Goal: Communication & Community: Answer question/provide support

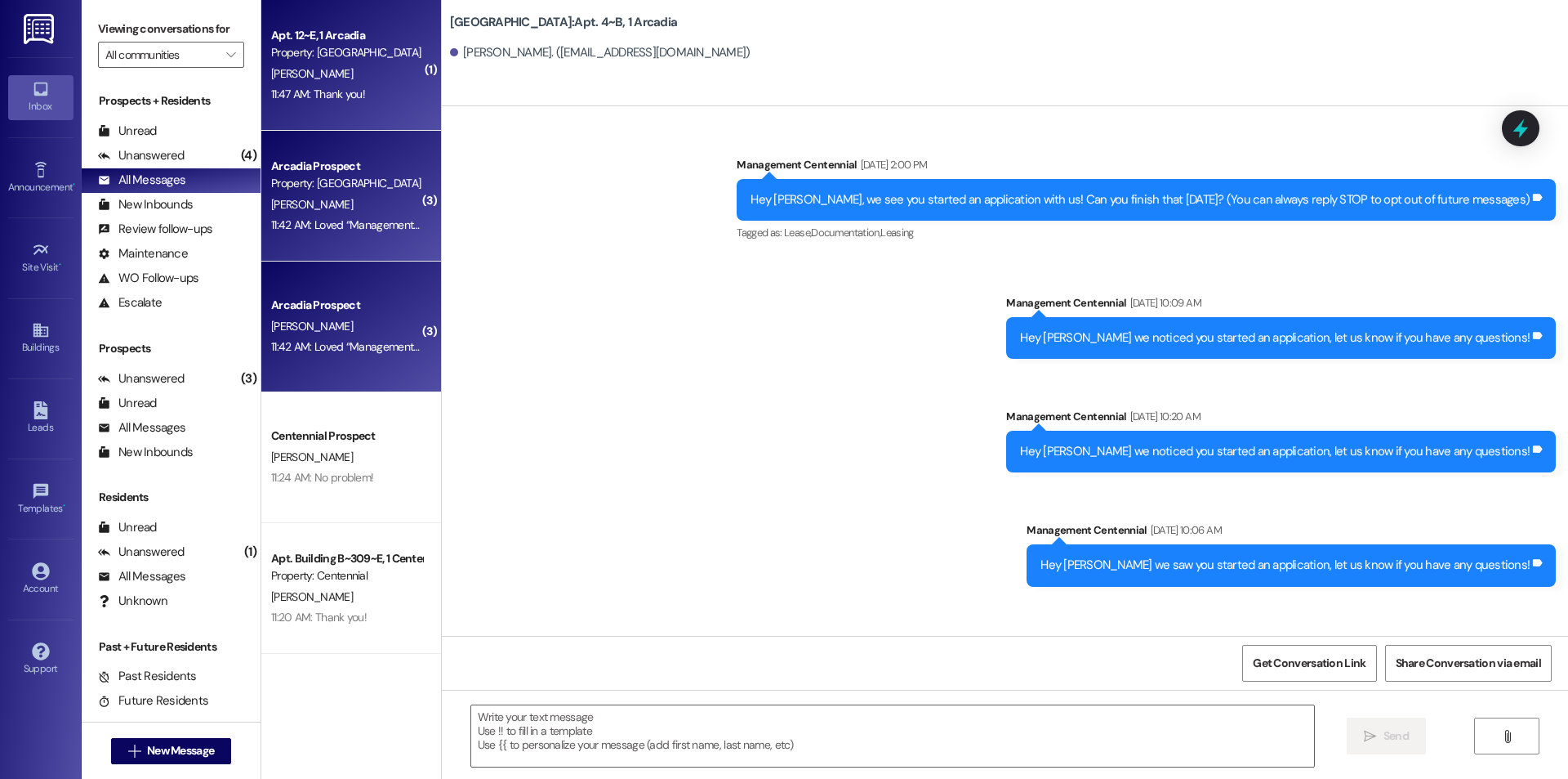
scroll to position [38819, 0]
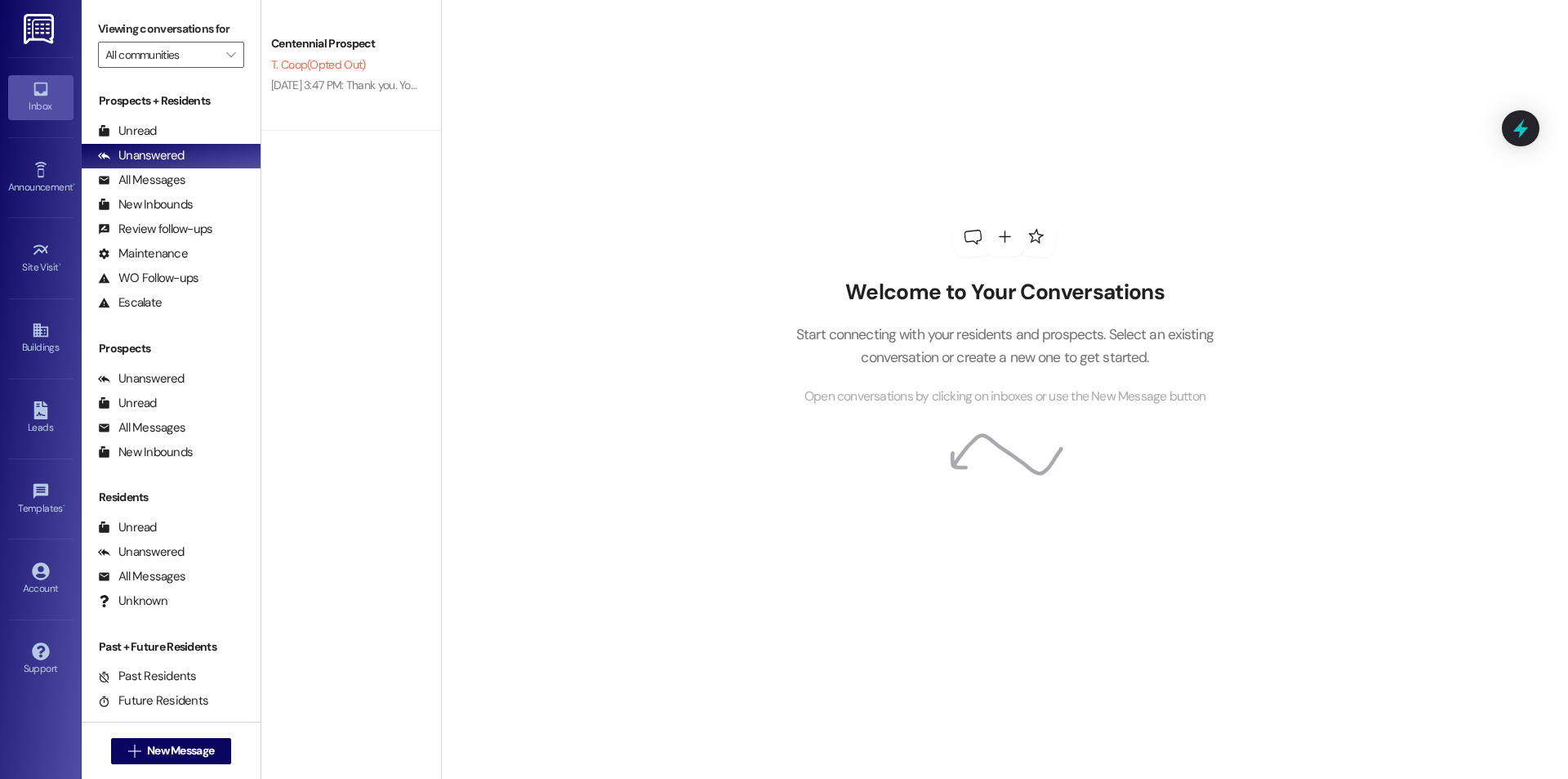
click at [36, 102] on div "Inbox" at bounding box center [41, 107] width 82 height 17
click at [138, 134] on div "Unread" at bounding box center [128, 131] width 59 height 18
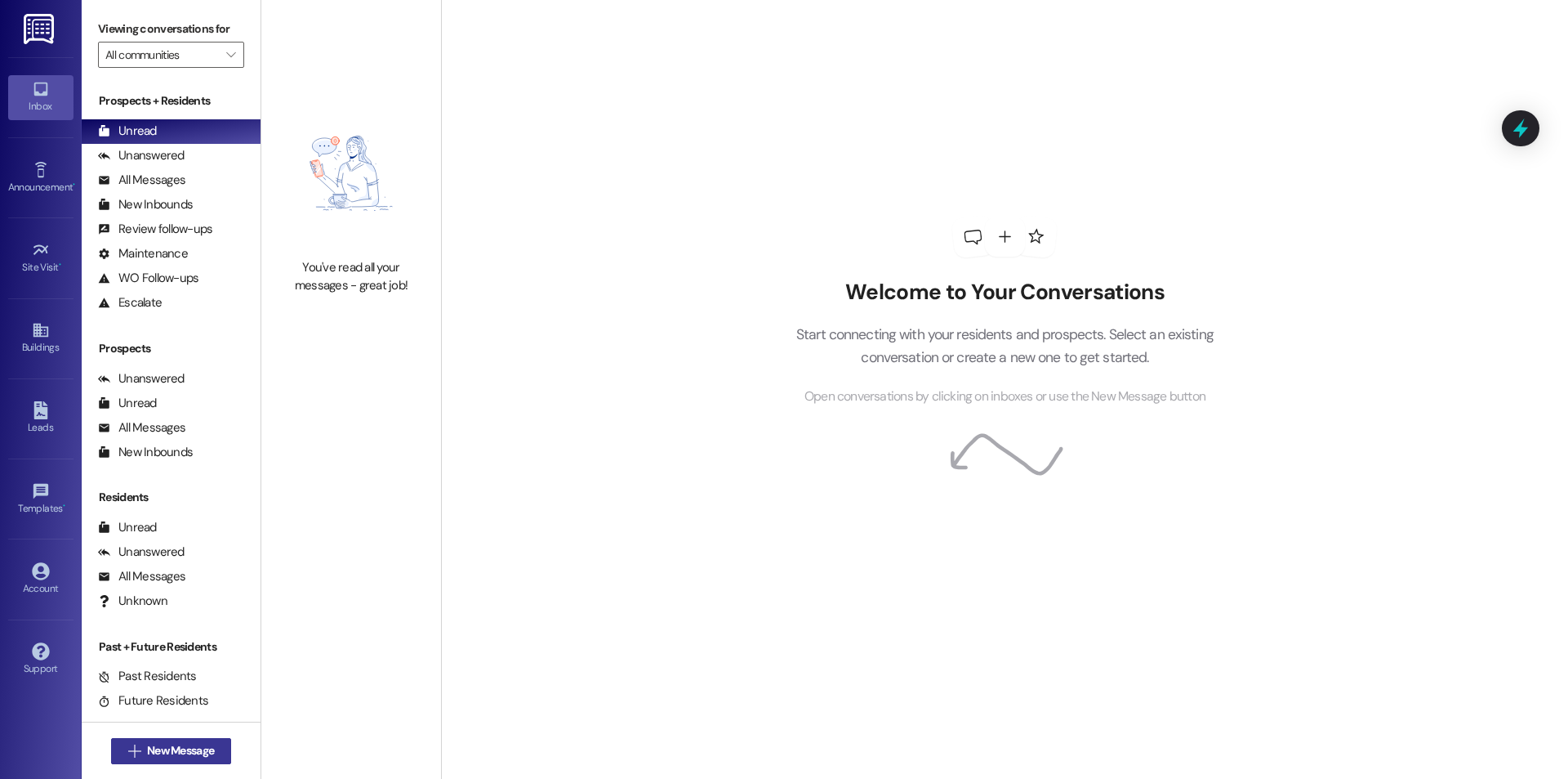
click at [184, 753] on span "New Message" at bounding box center [180, 751] width 67 height 18
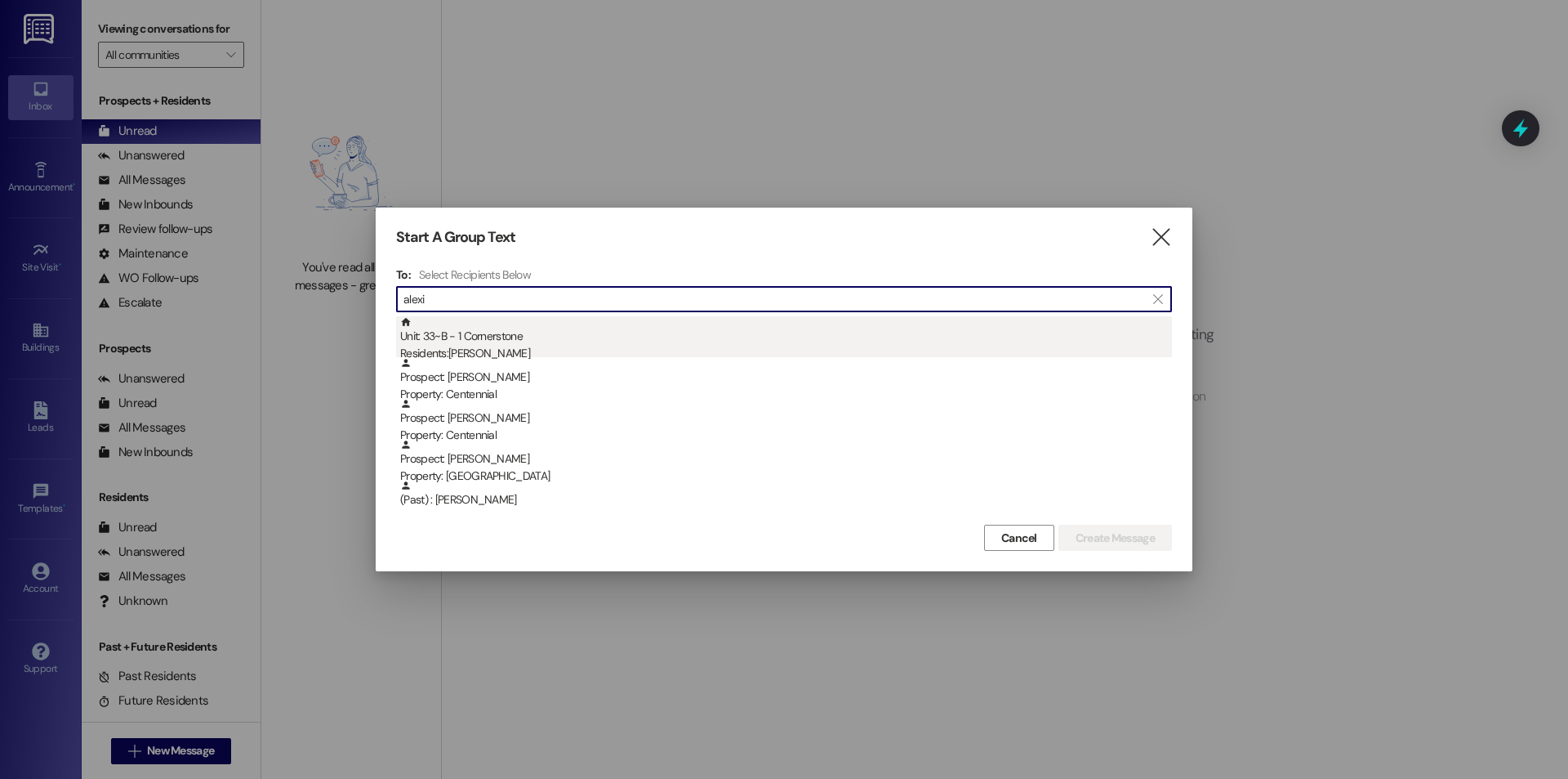
type input "alexi"
click at [485, 349] on div "Residents: [PERSON_NAME]" at bounding box center [786, 353] width 772 height 18
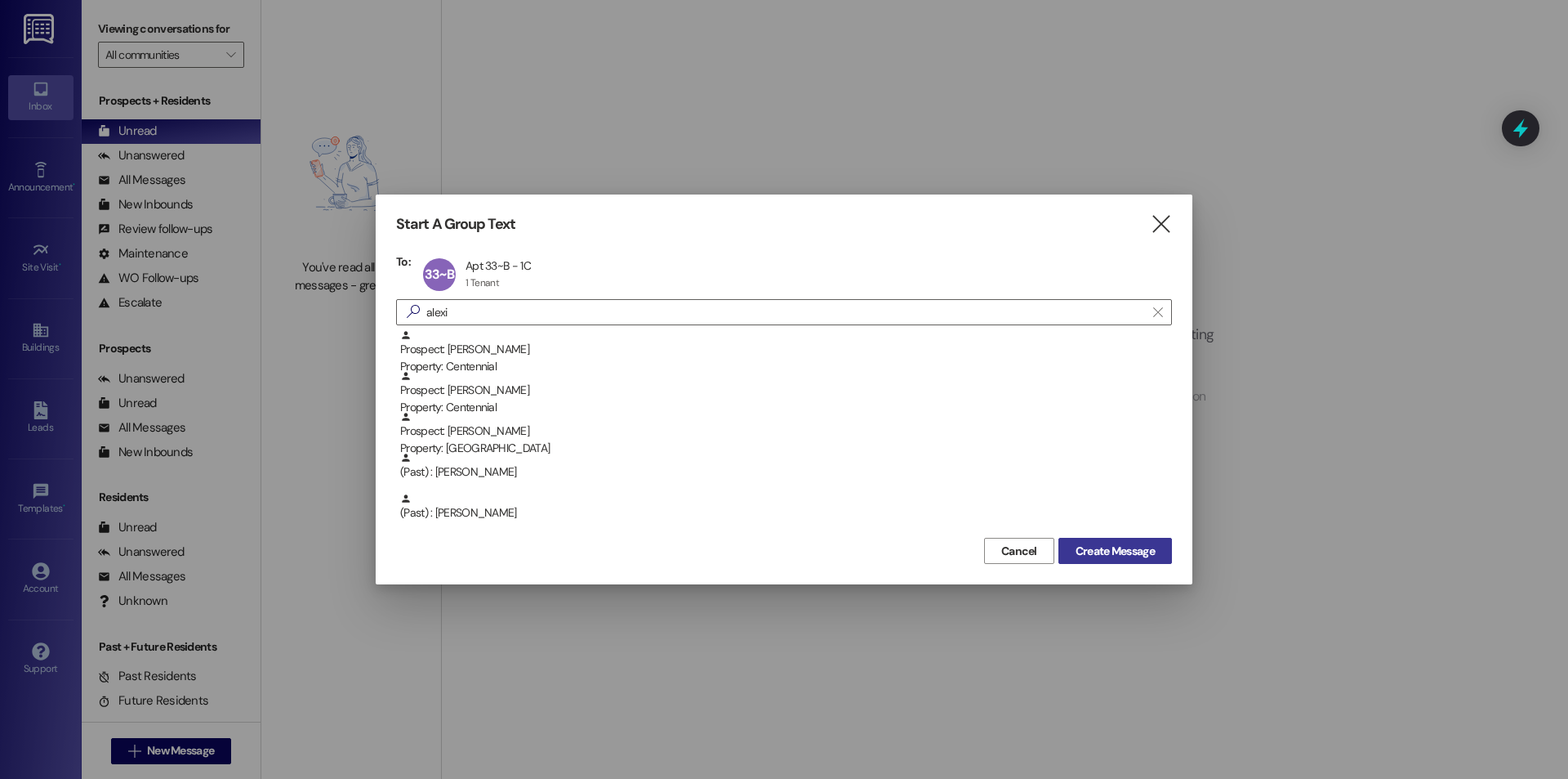
click at [1134, 544] on span "Create Message" at bounding box center [1115, 551] width 79 height 18
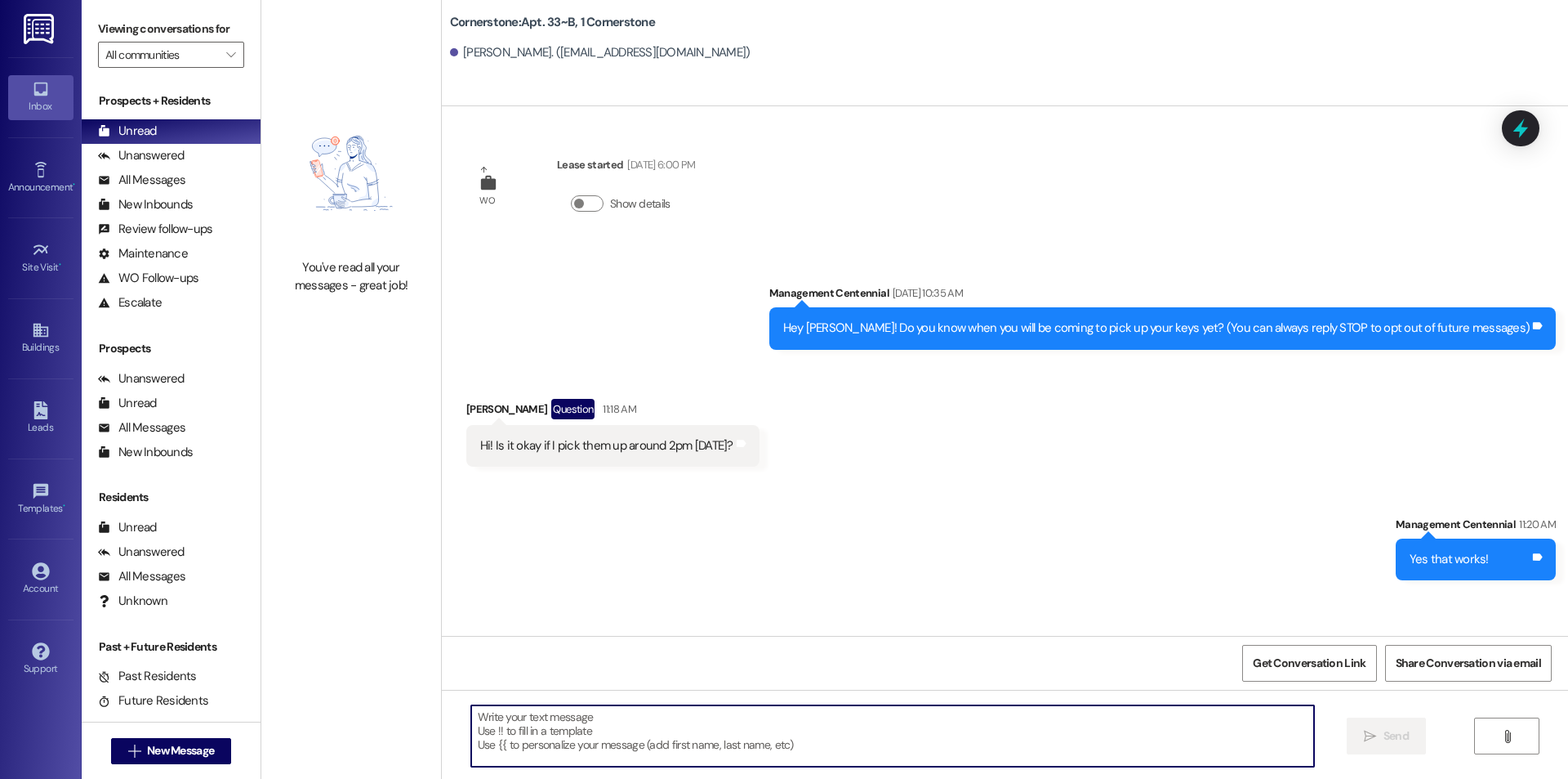
click at [611, 710] on textarea at bounding box center [892, 735] width 843 height 61
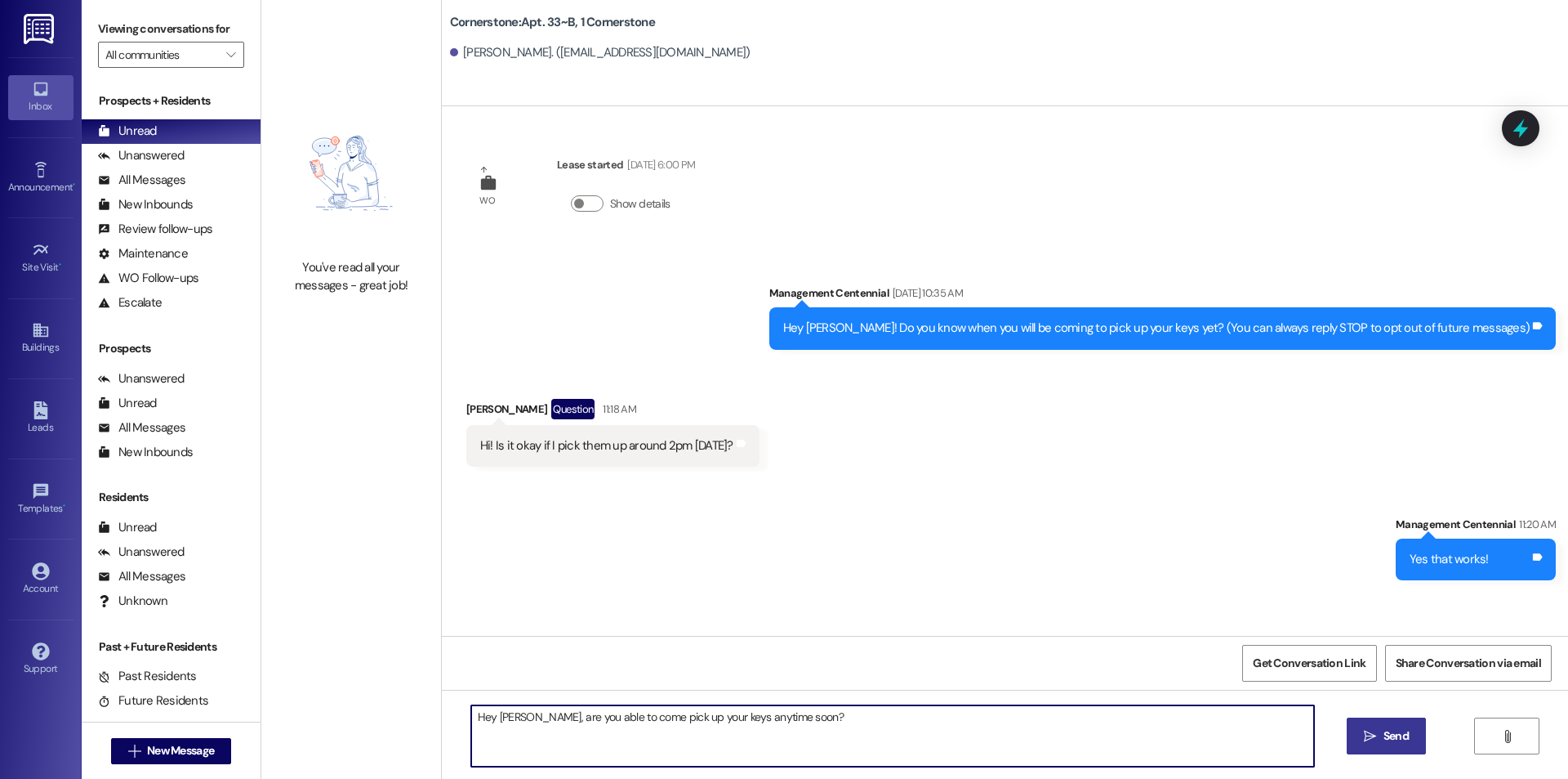
type textarea "Hey [PERSON_NAME], are you able to come pick up your keys anytime soon?"
click at [1374, 730] on icon "" at bounding box center [1370, 736] width 13 height 13
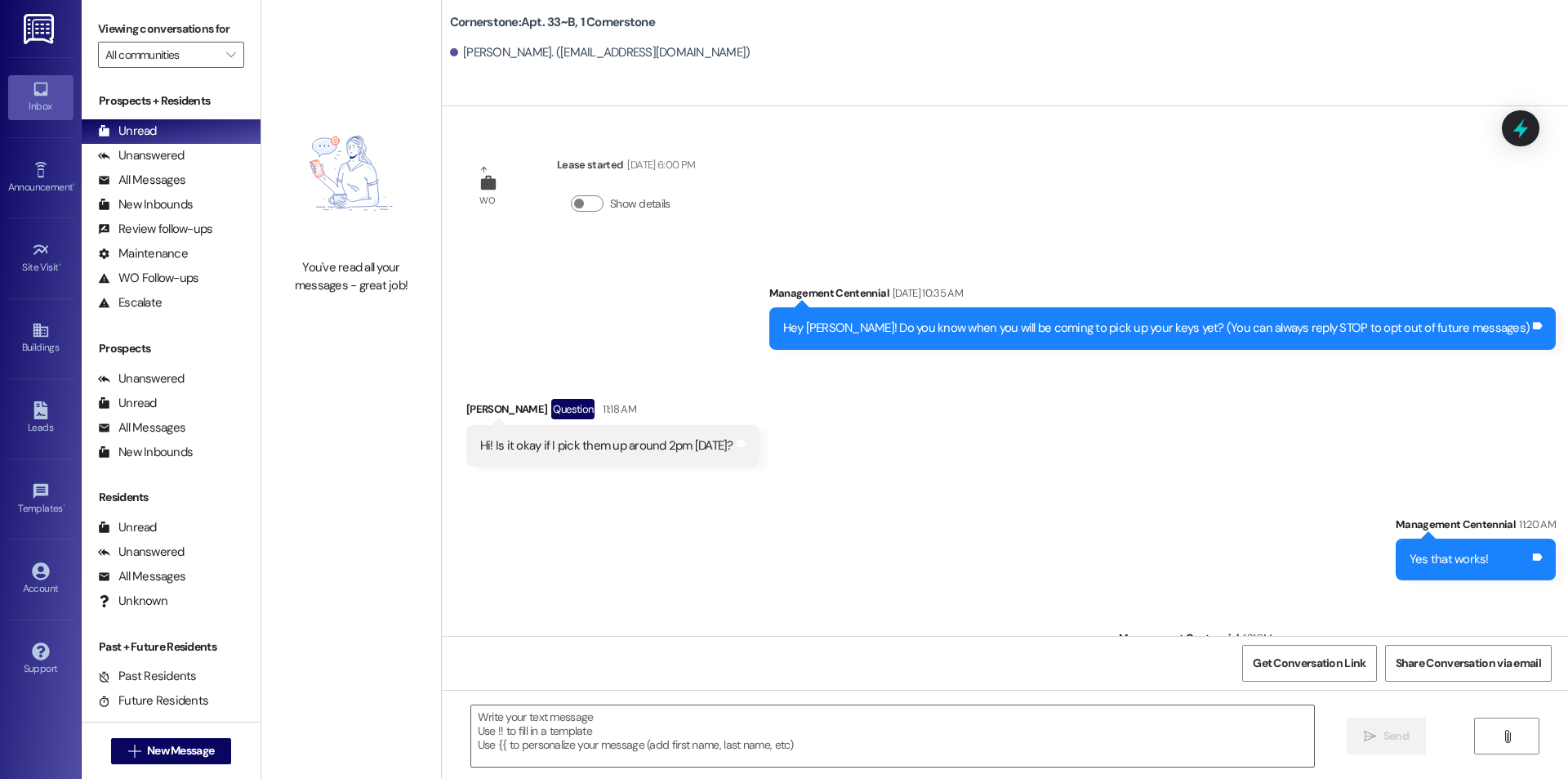
click at [479, 191] on icon at bounding box center [488, 183] width 18 height 18
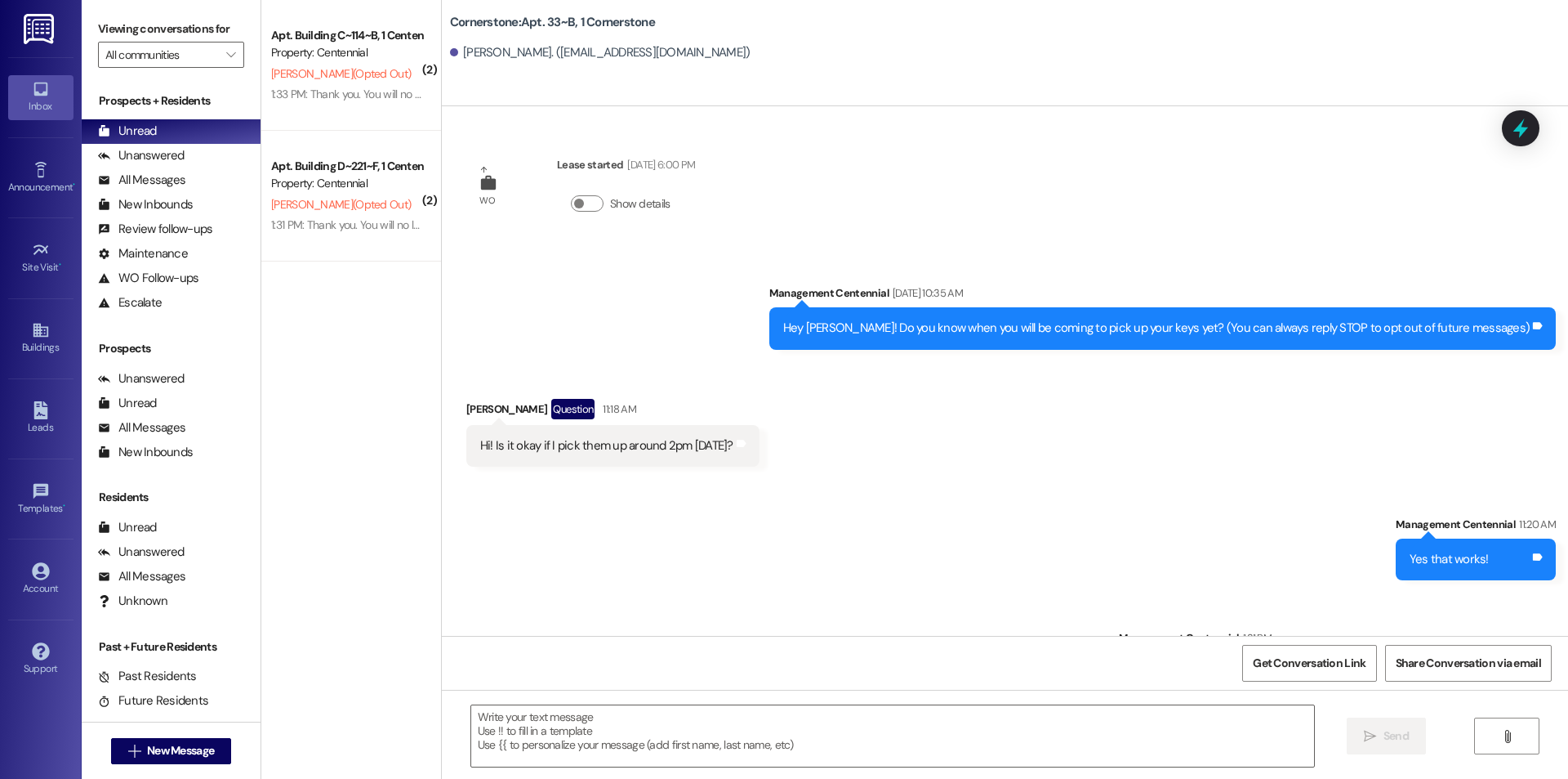
scroll to position [72, 0]
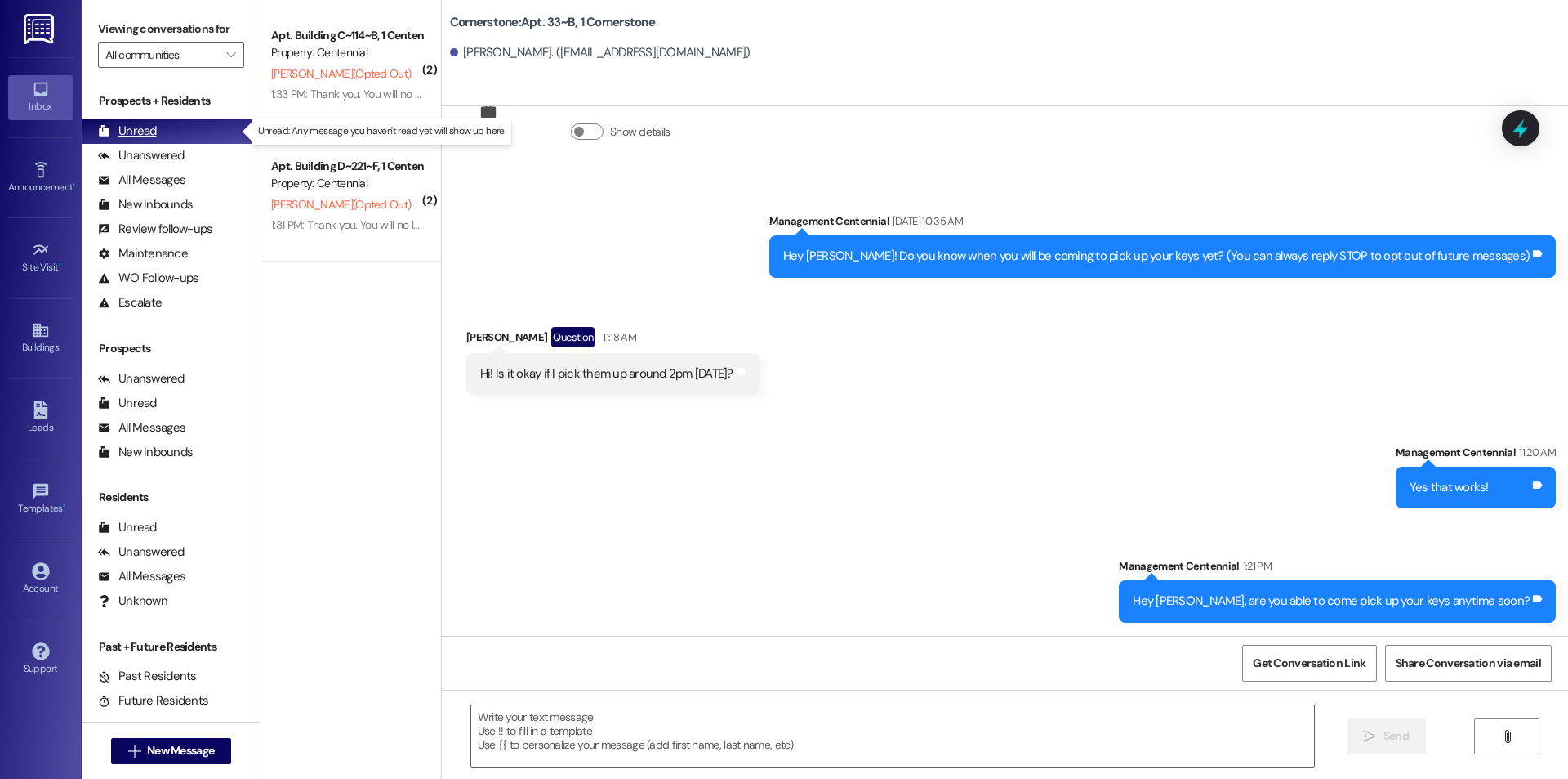
click at [163, 131] on div "Unread (0)" at bounding box center [171, 131] width 179 height 24
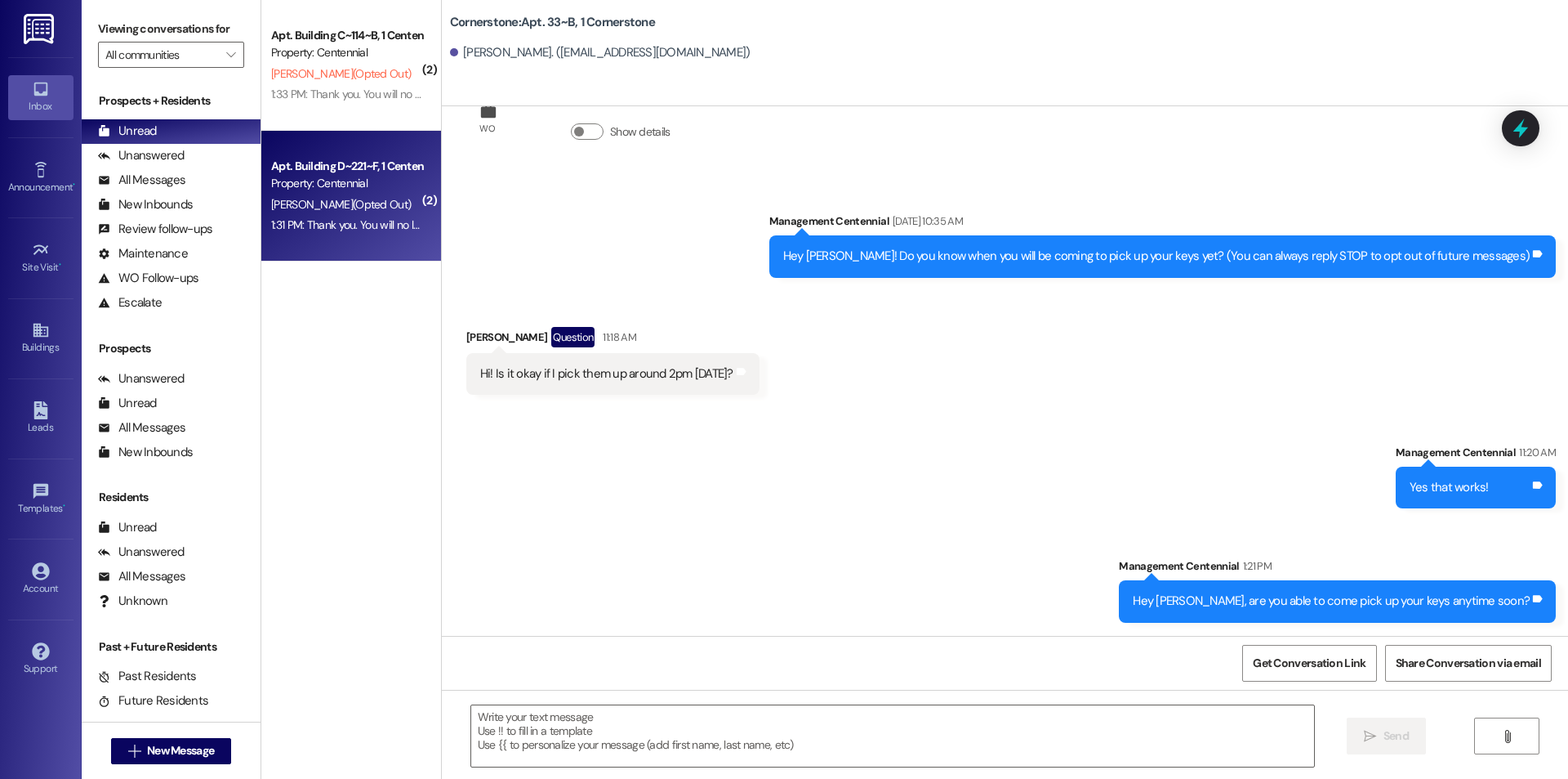
click at [318, 238] on div "Apt. Building D~221~F, 1 Centennial Property: Centennial [PERSON_NAME] (Opted O…" at bounding box center [352, 196] width 180 height 131
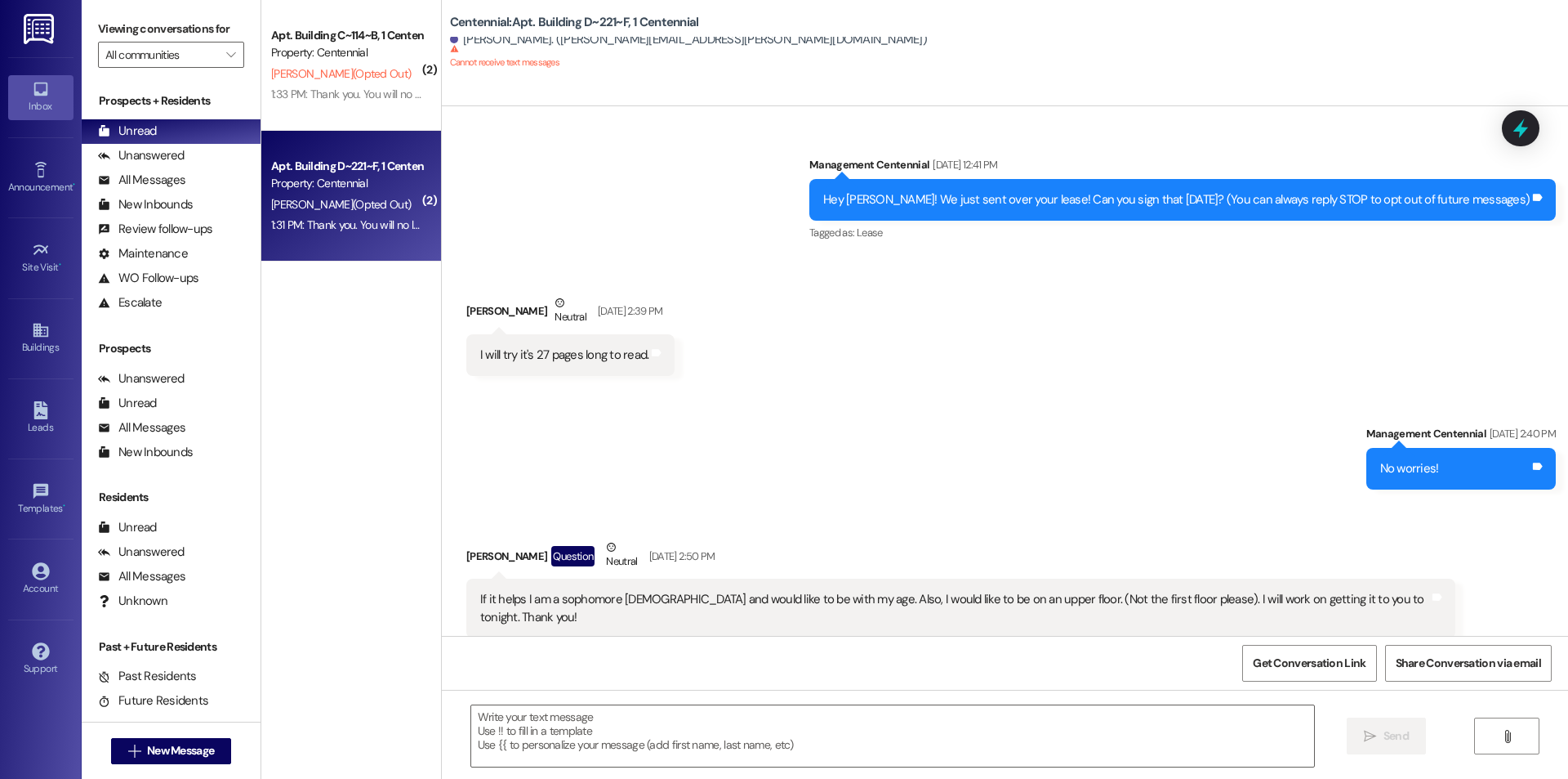
scroll to position [10300, 0]
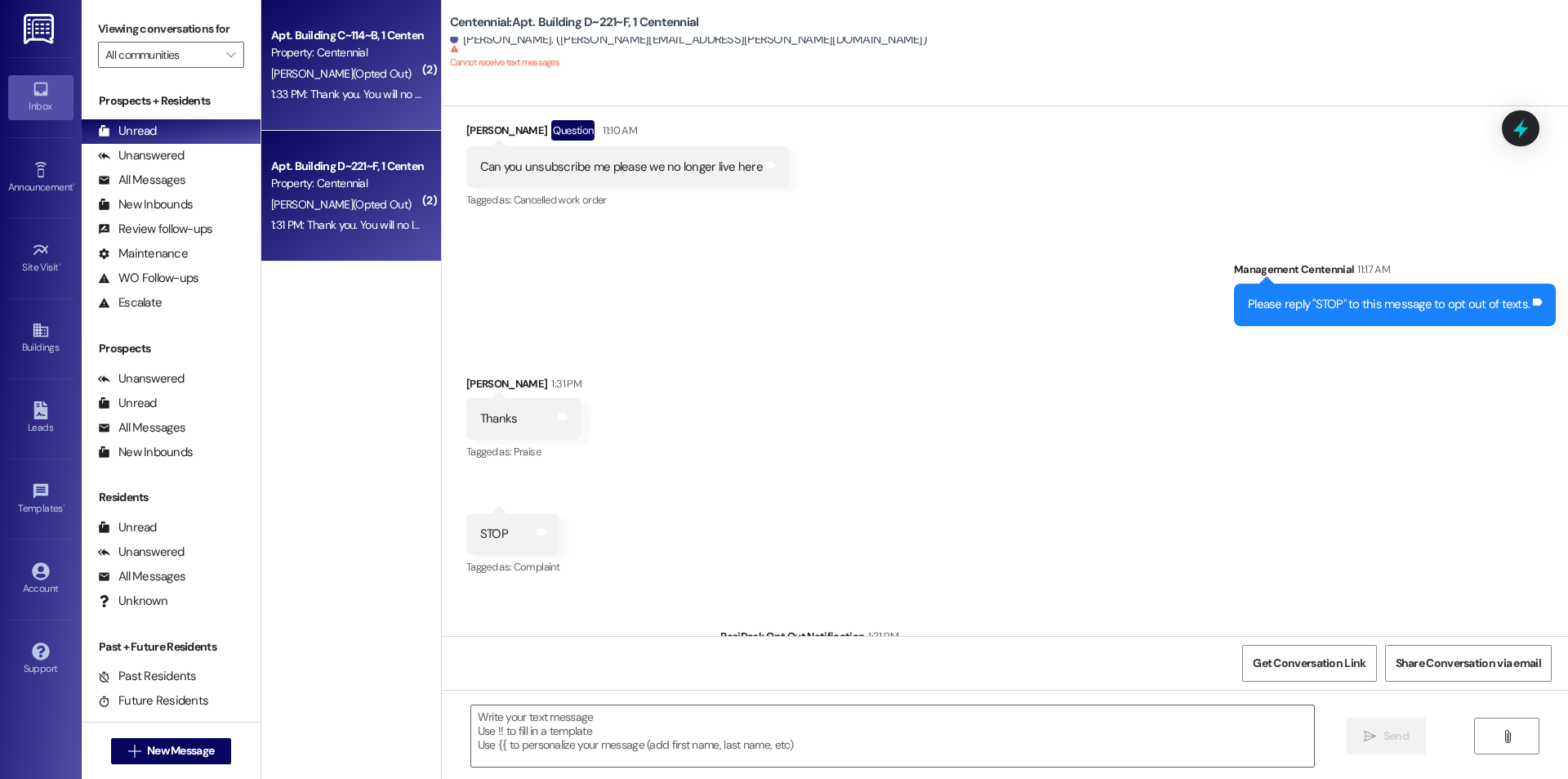
click at [321, 87] on div "1:33 PM: Thank you. You will no longer receive texts from this thread. Please r…" at bounding box center [655, 94] width 769 height 15
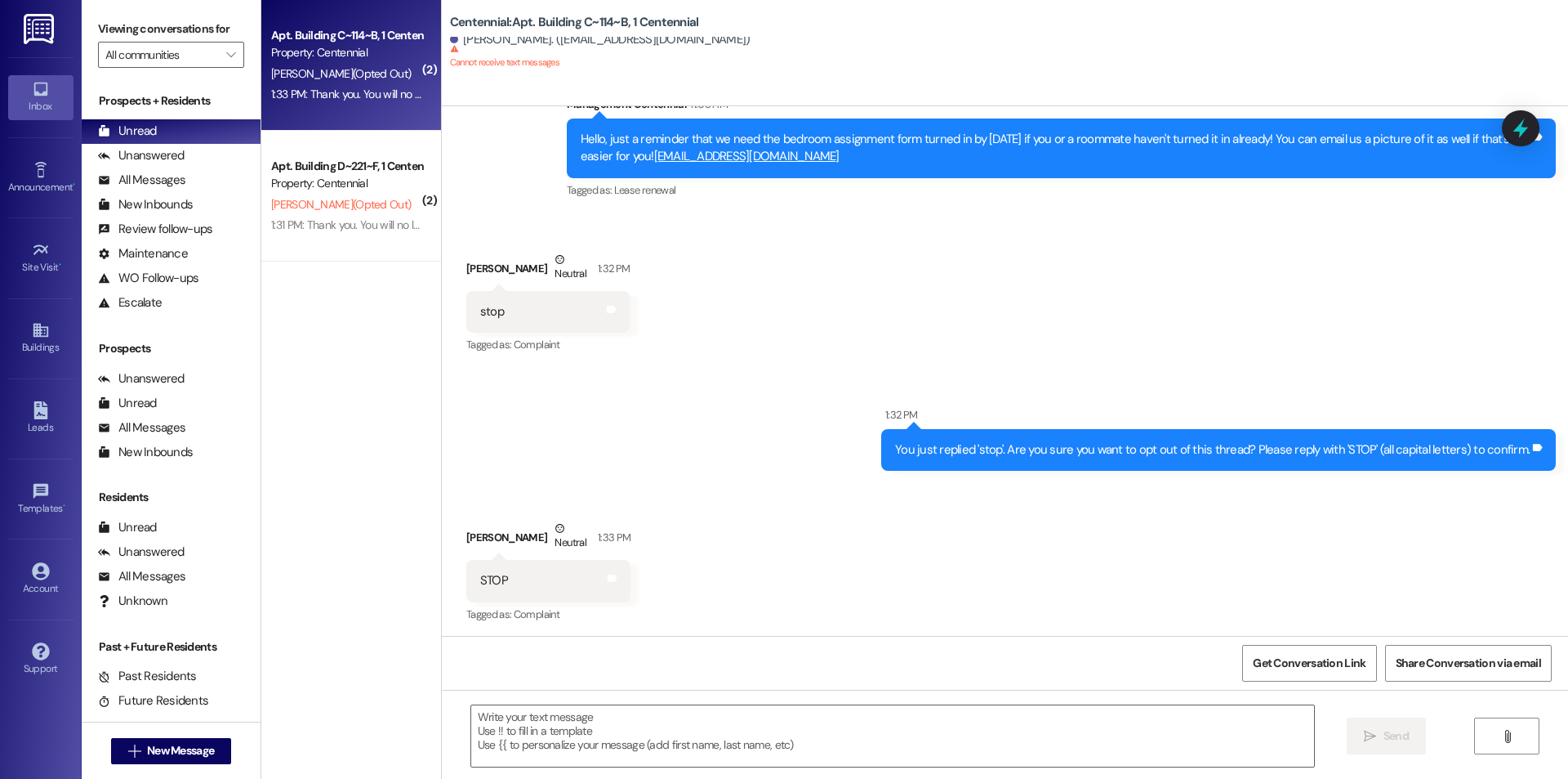
scroll to position [16275, 0]
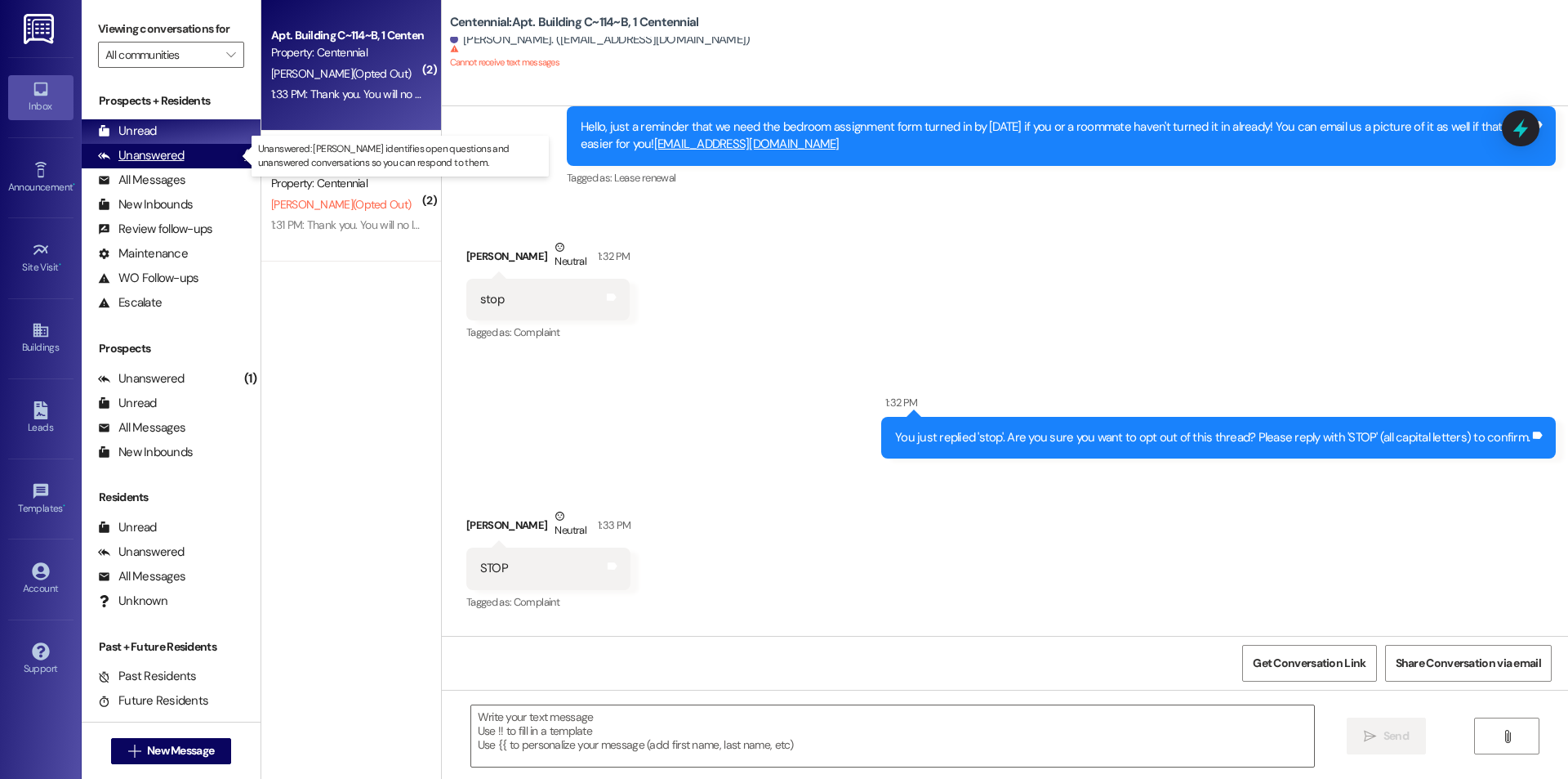
click at [181, 160] on div "Unanswered" at bounding box center [142, 155] width 87 height 18
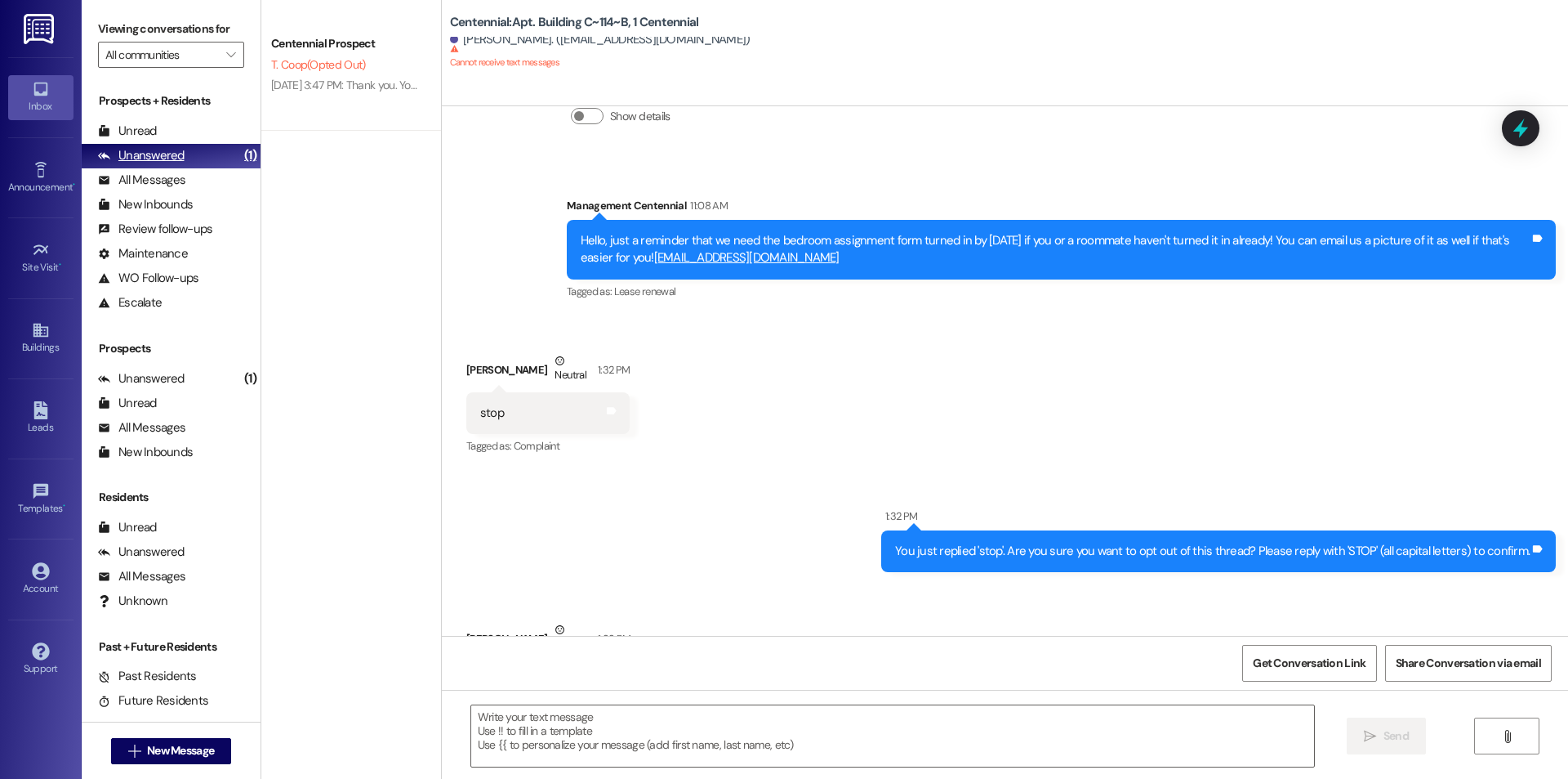
scroll to position [16160, 0]
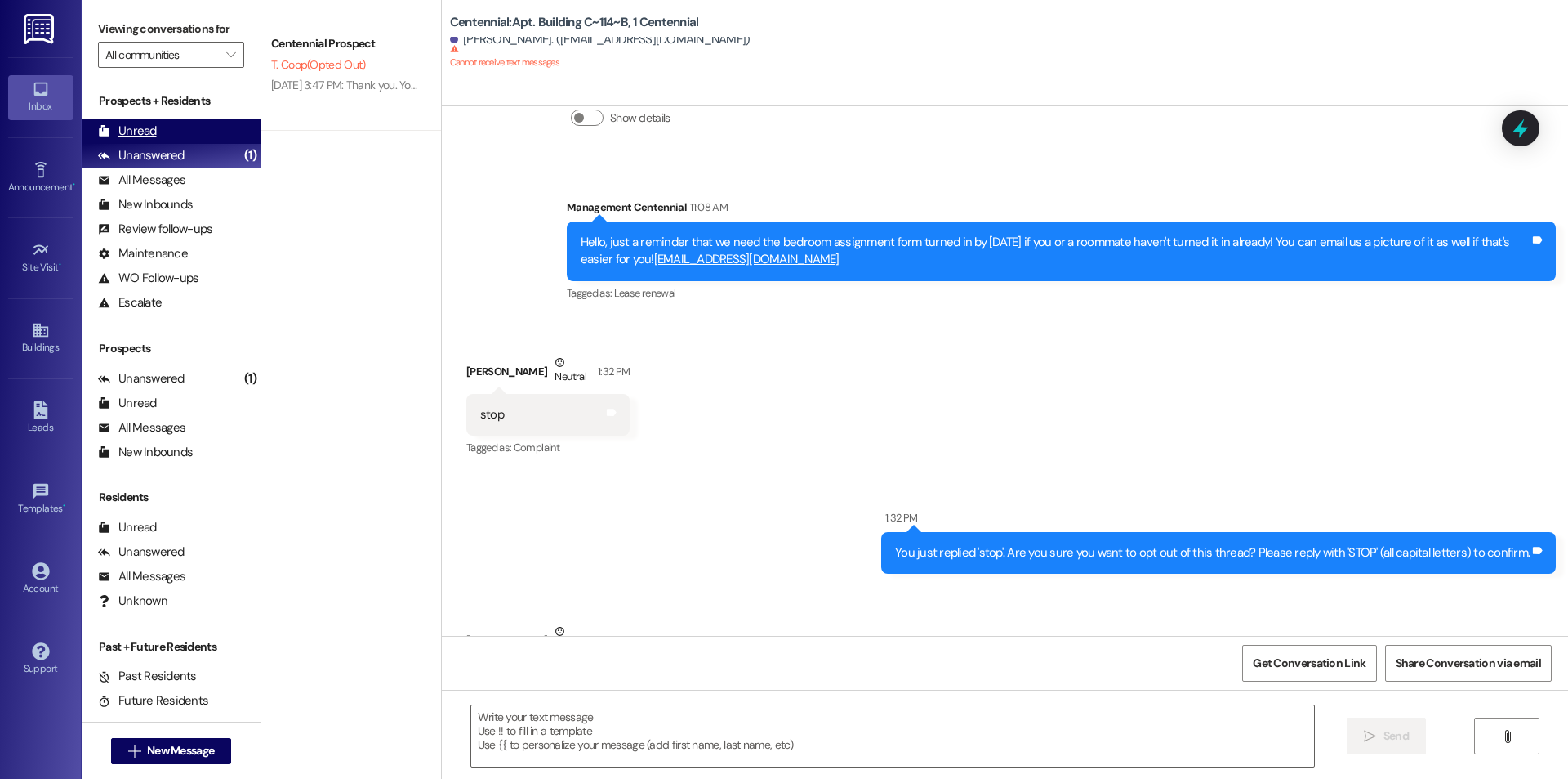
click at [181, 132] on div "Unread (0)" at bounding box center [171, 131] width 179 height 24
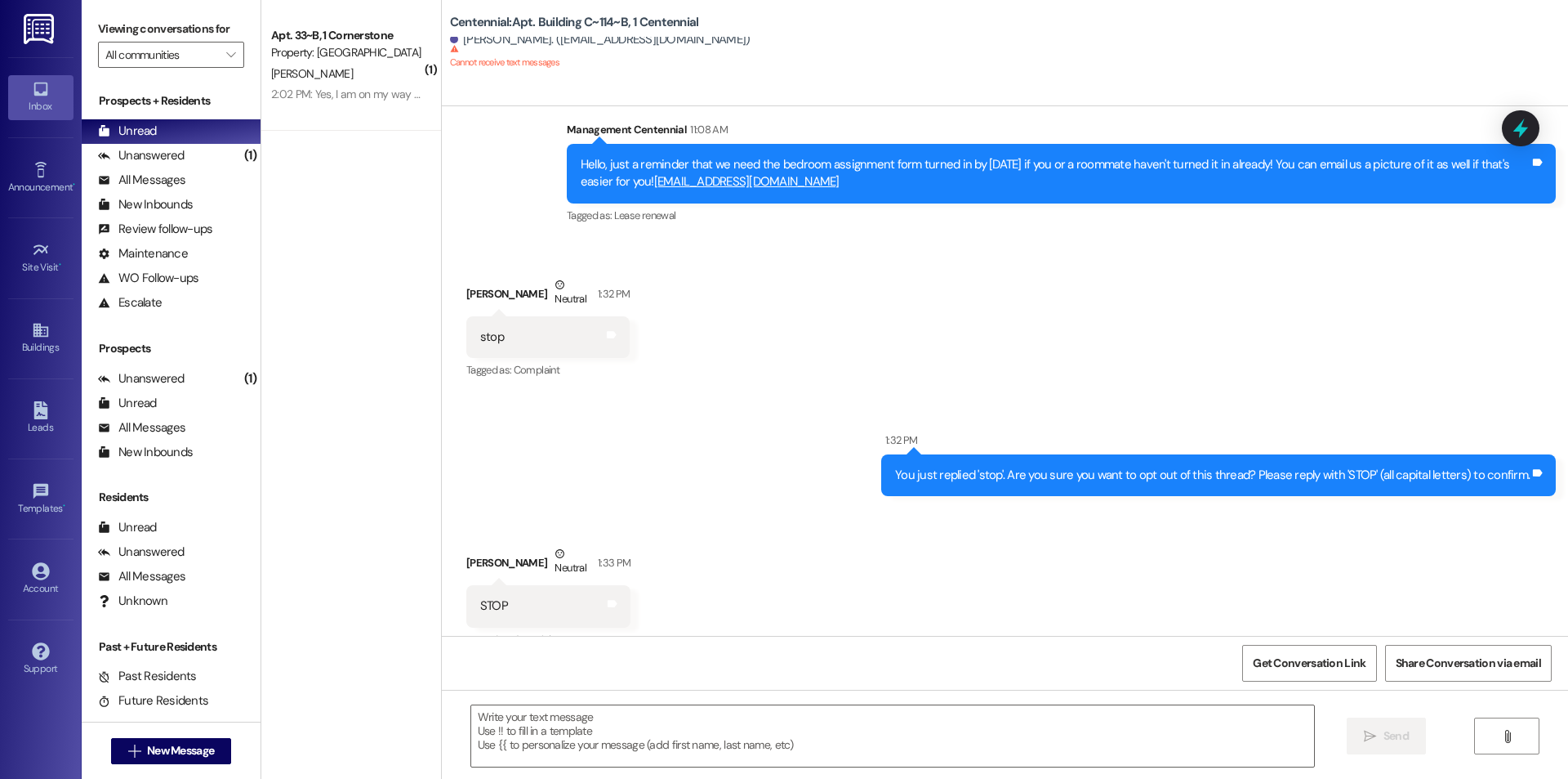
scroll to position [16275, 0]
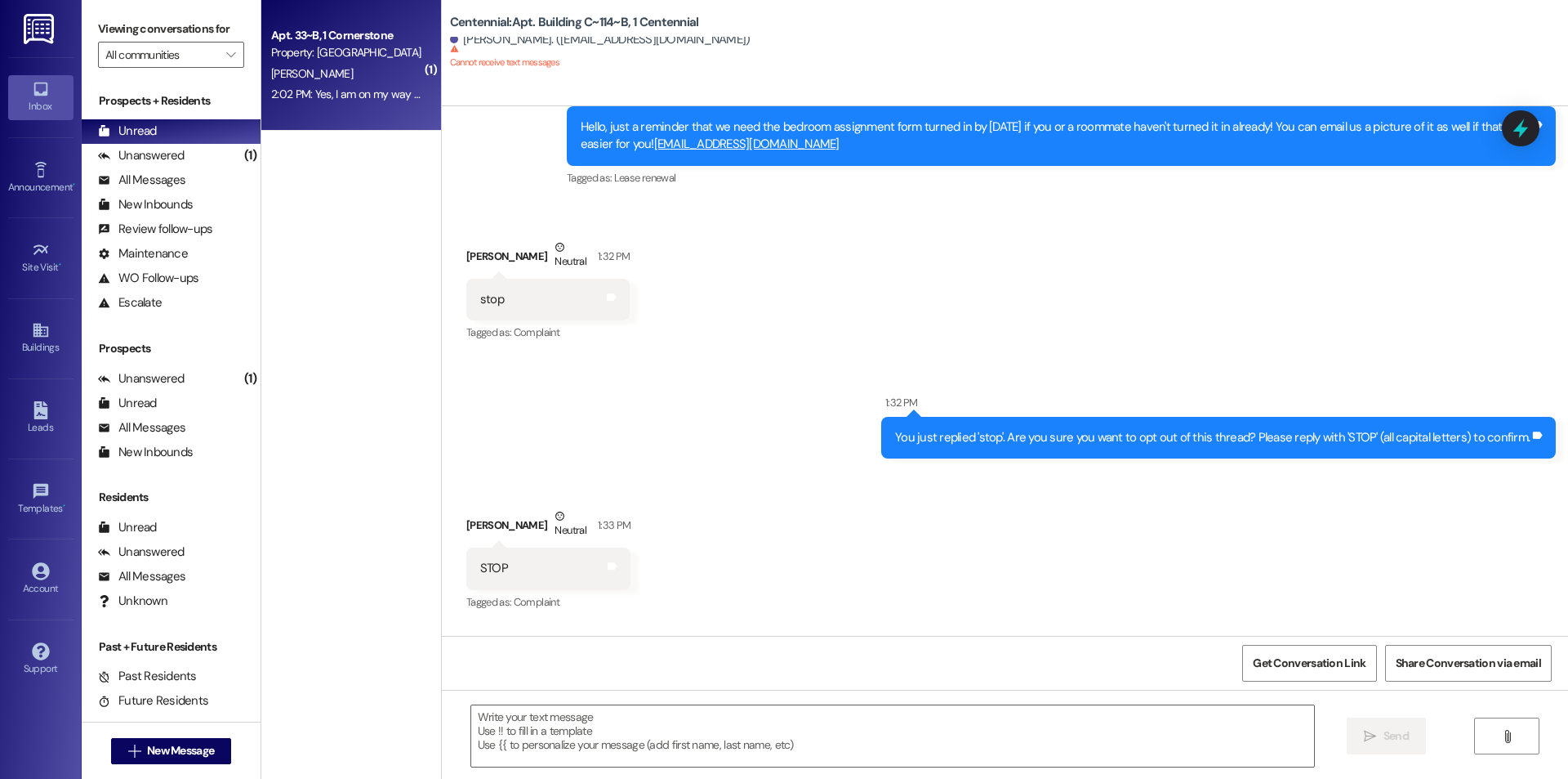
click at [392, 102] on div "2:02 PM: Yes, I am on my way right now 2:02 PM: Yes, I am on my way right now" at bounding box center [346, 94] width 154 height 20
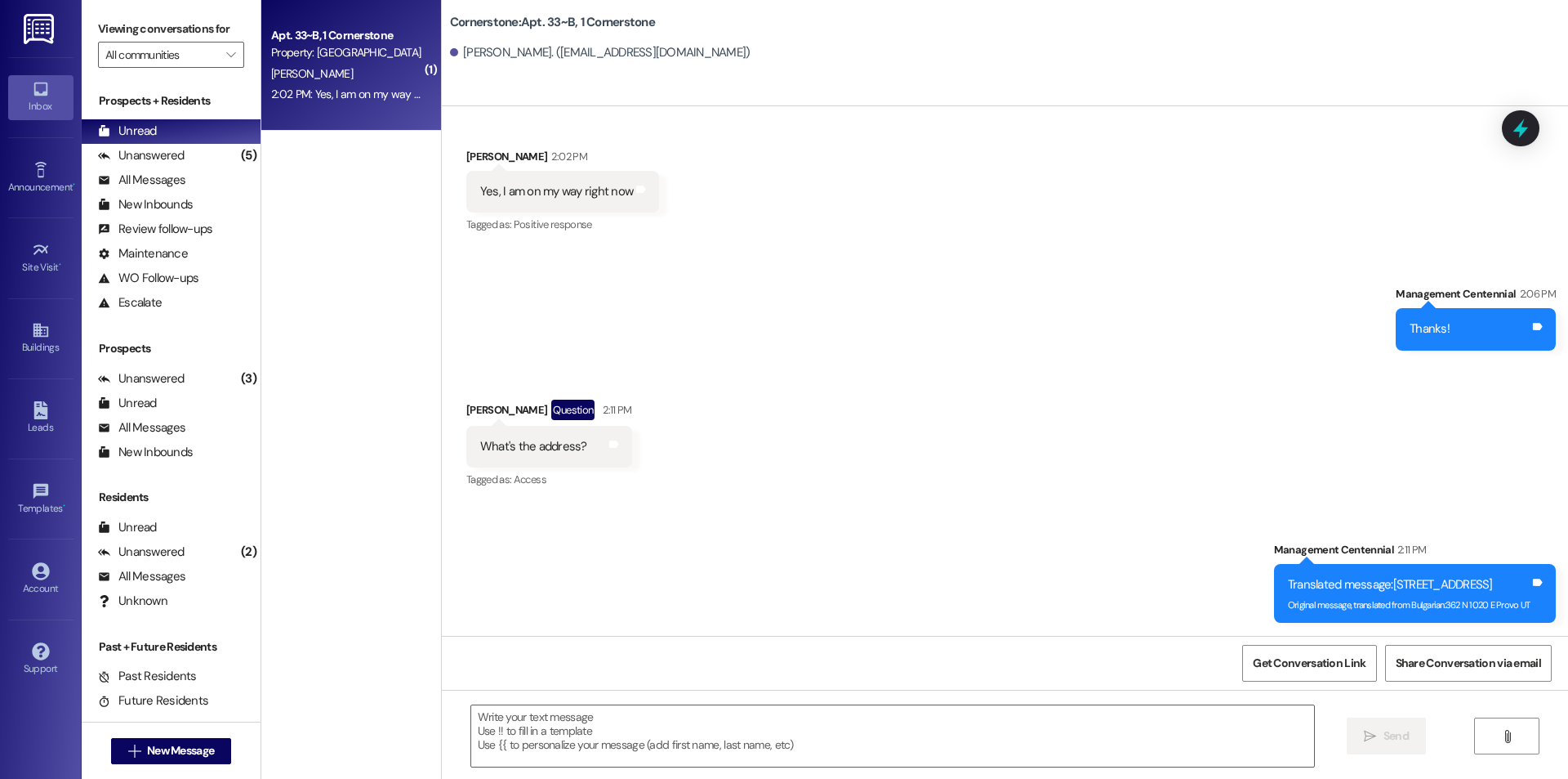
drag, startPoint x: 685, startPoint y: 438, endPoint x: 631, endPoint y: 463, distance: 59.5
drag, startPoint x: 631, startPoint y: 463, endPoint x: 1027, endPoint y: 516, distance: 399.5
click at [1027, 516] on div "Sent via SMS Management Centennial 2:11 PM Translated message: 362 N 1020 E Pro…" at bounding box center [1004, 570] width 1126 height 132
click at [321, 65] on div "[PERSON_NAME]" at bounding box center [346, 73] width 154 height 20
click at [164, 132] on div "Unread (0)" at bounding box center [171, 131] width 179 height 24
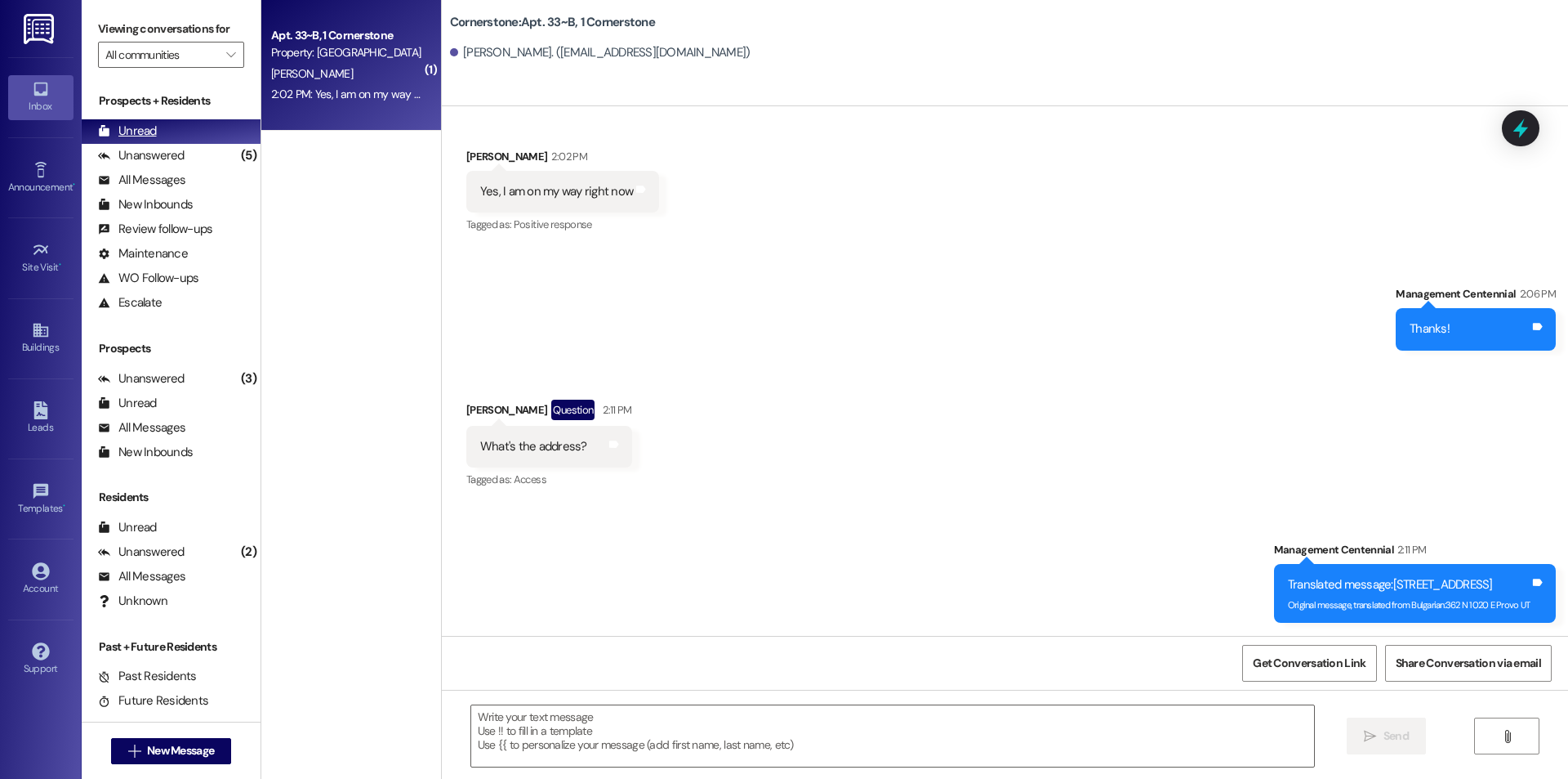
click at [146, 137] on div "Unread" at bounding box center [128, 131] width 59 height 18
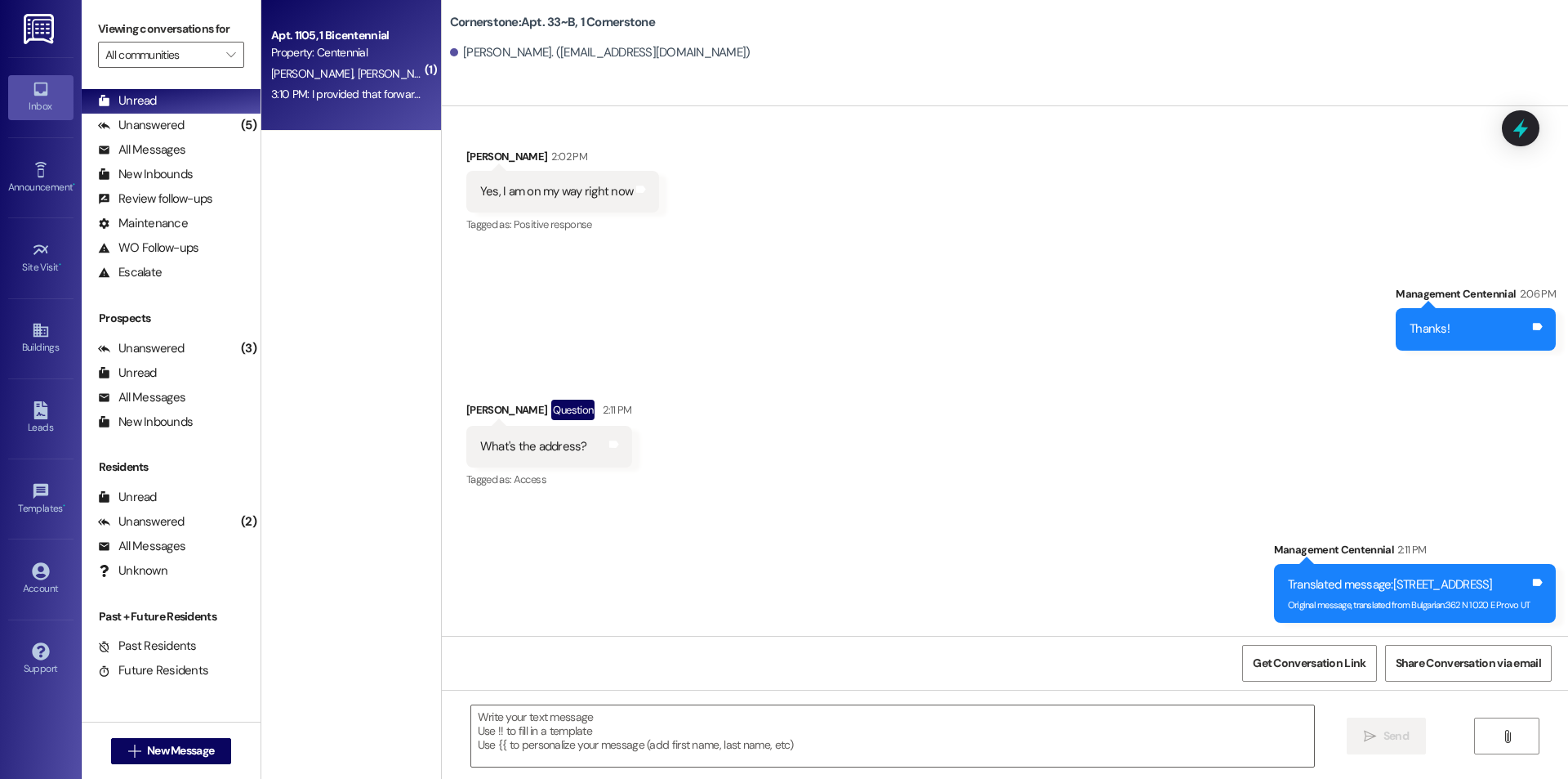
click at [380, 106] on div "Apt. 1105, 1 Bicentennial Property: Centennial [PERSON_NAME] [PERSON_NAME] 3:10…" at bounding box center [352, 65] width 180 height 131
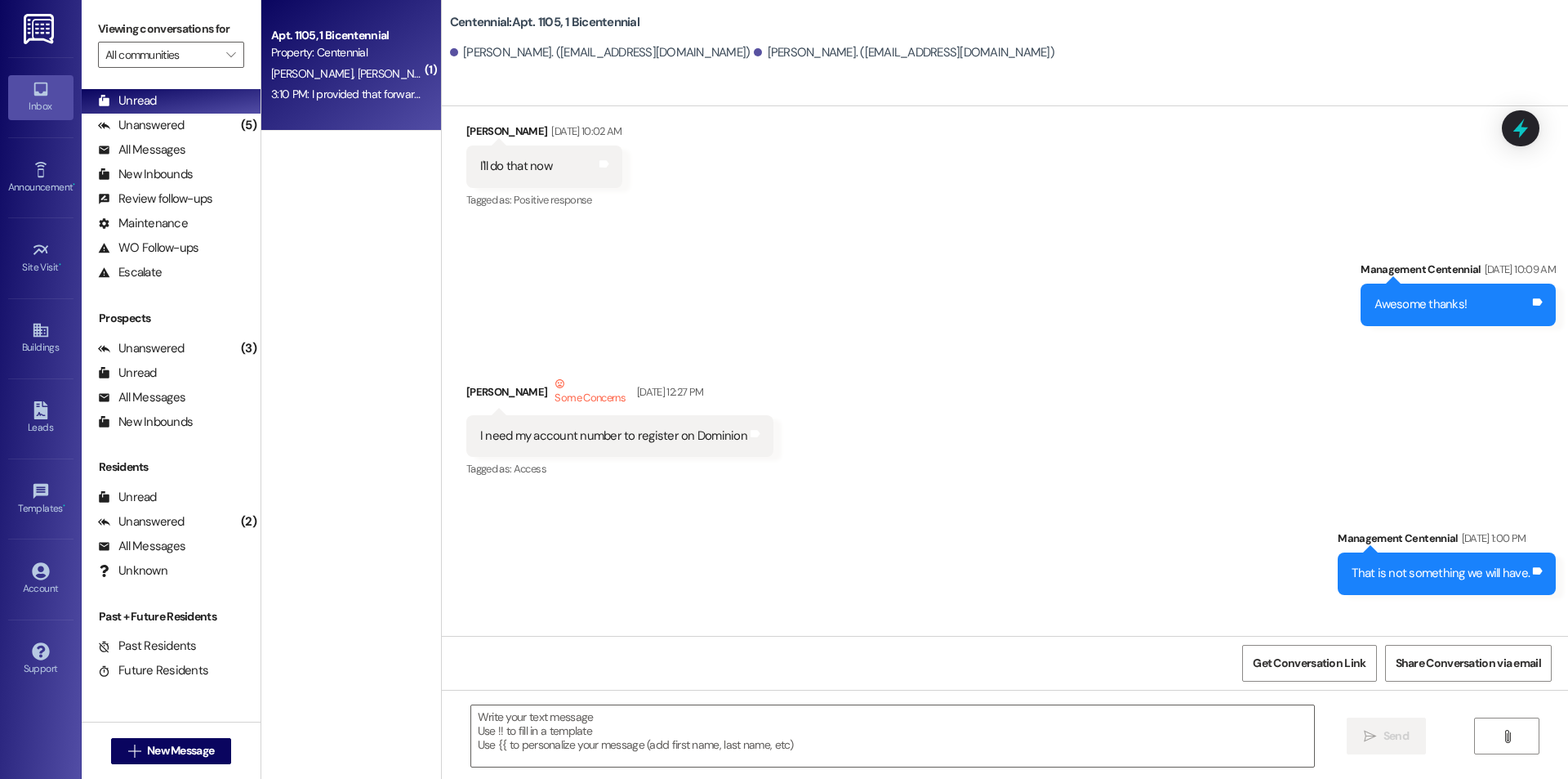
scroll to position [16496, 0]
